Goal: Navigation & Orientation: Understand site structure

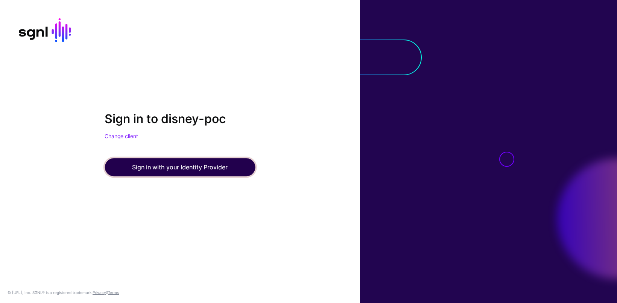
click at [215, 165] on button "Sign in with your Identity Provider" at bounding box center [180, 167] width 151 height 18
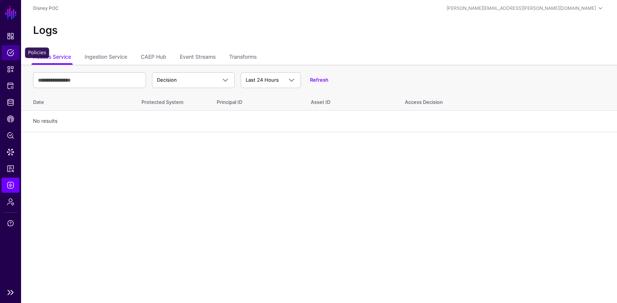
click at [11, 50] on span "Policies" at bounding box center [11, 53] width 8 height 8
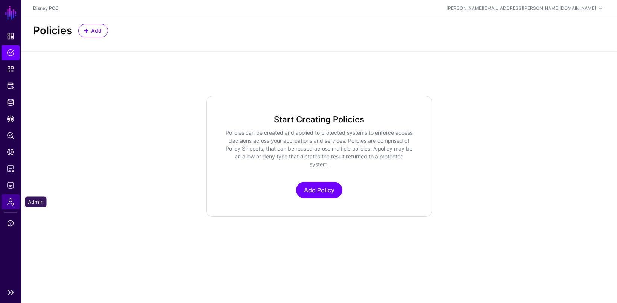
click at [12, 202] on span "Admin" at bounding box center [11, 202] width 8 height 8
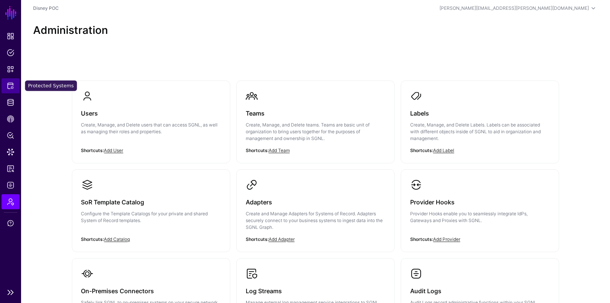
click at [17, 78] on link "Protected Systems" at bounding box center [11, 85] width 18 height 15
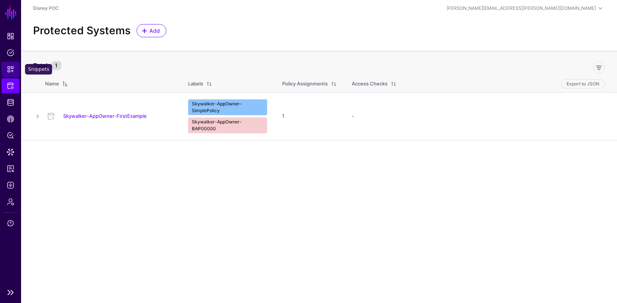
click at [14, 73] on link "Snippets" at bounding box center [11, 69] width 18 height 15
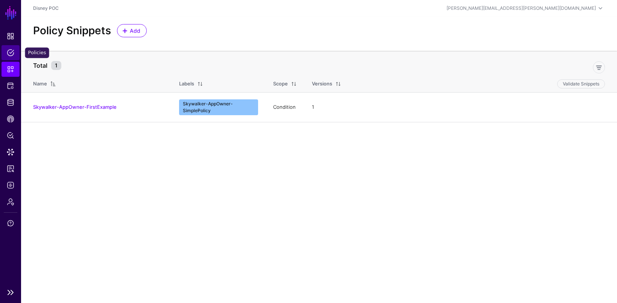
click at [15, 57] on link "Policies" at bounding box center [11, 52] width 18 height 15
